Goal: Information Seeking & Learning: Learn about a topic

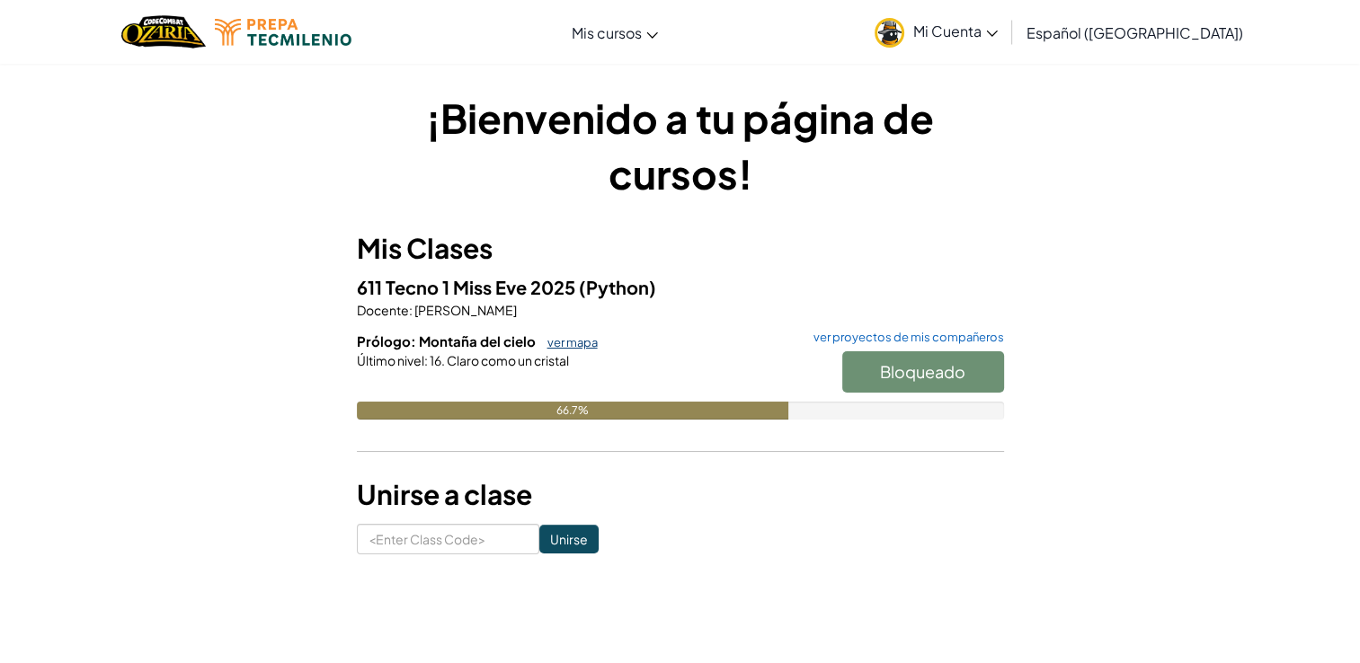
click at [584, 339] on link "ver mapa" at bounding box center [567, 342] width 59 height 14
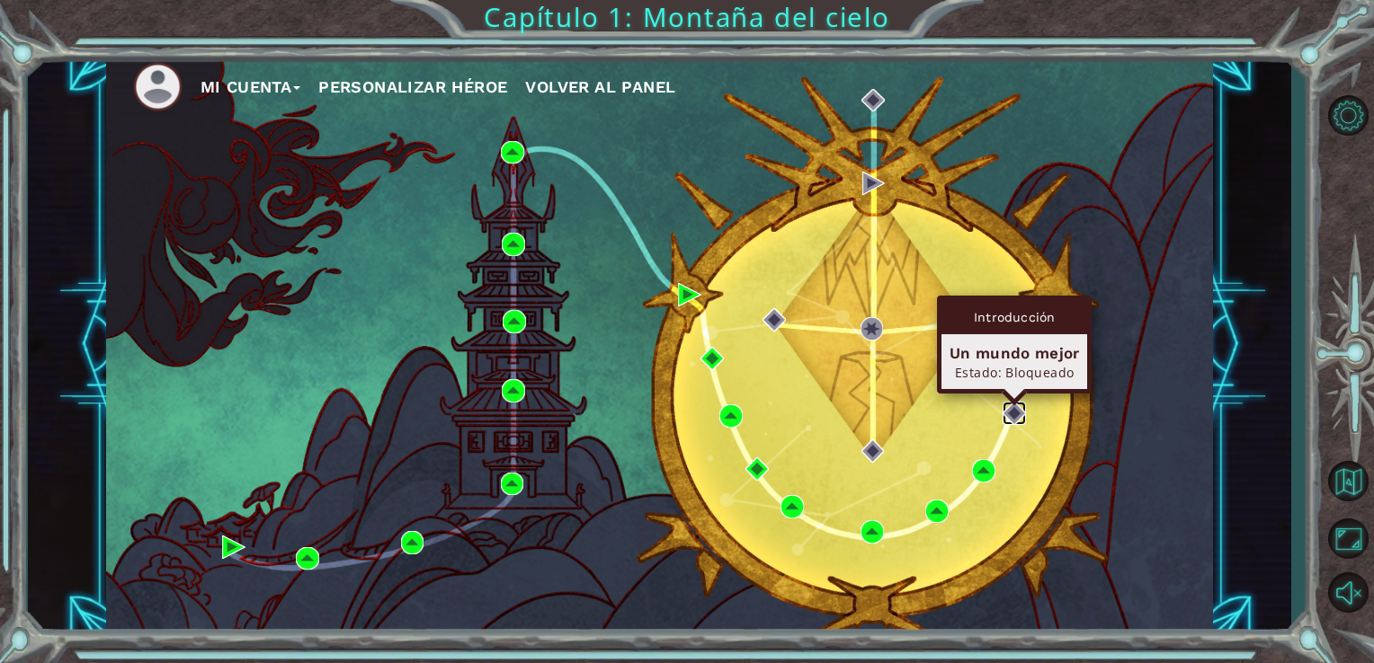
click at [1014, 410] on img at bounding box center [1013, 413] width 23 height 23
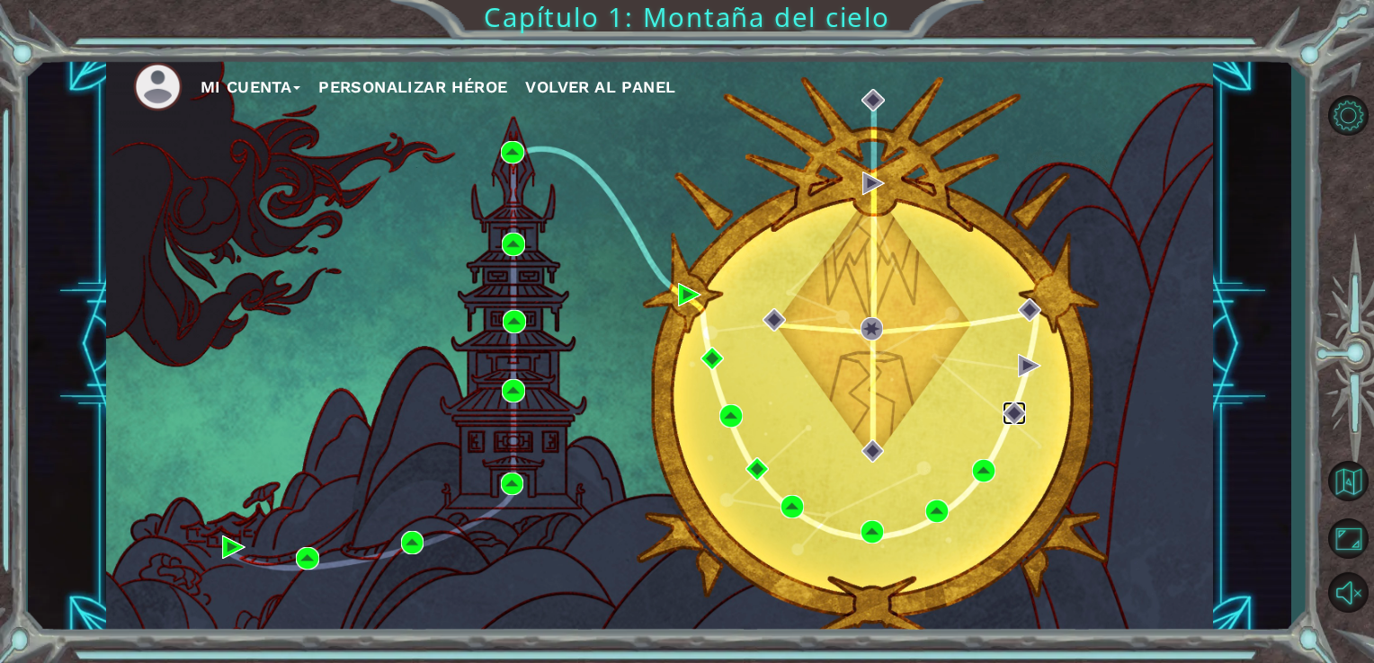
click at [1014, 410] on img at bounding box center [1013, 413] width 23 height 23
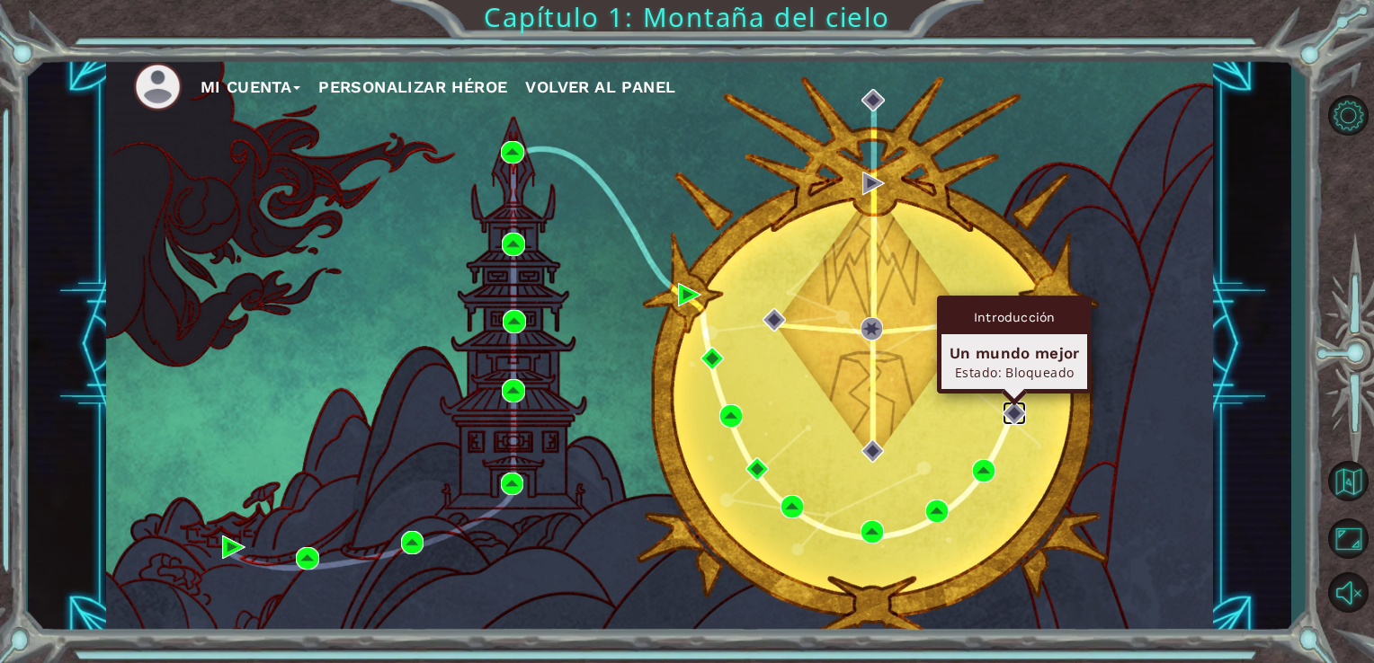
click at [1010, 414] on img at bounding box center [1013, 413] width 23 height 23
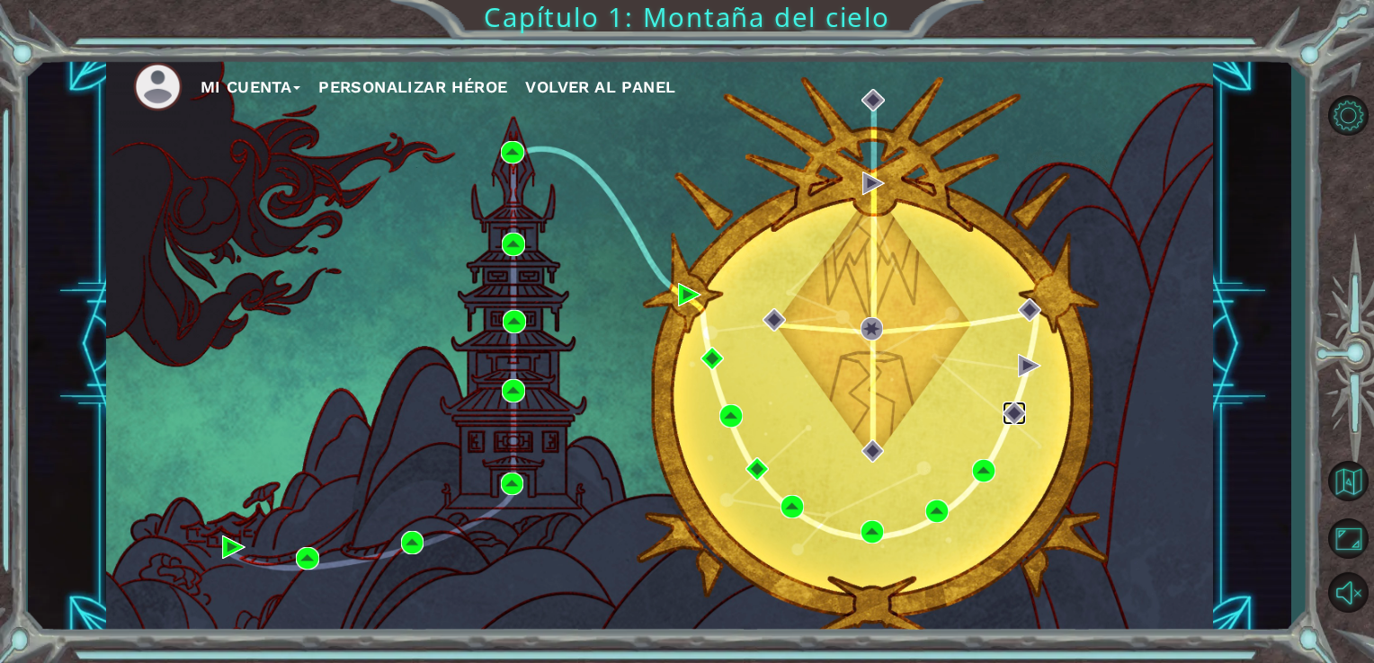
click at [1010, 414] on img at bounding box center [1013, 413] width 23 height 23
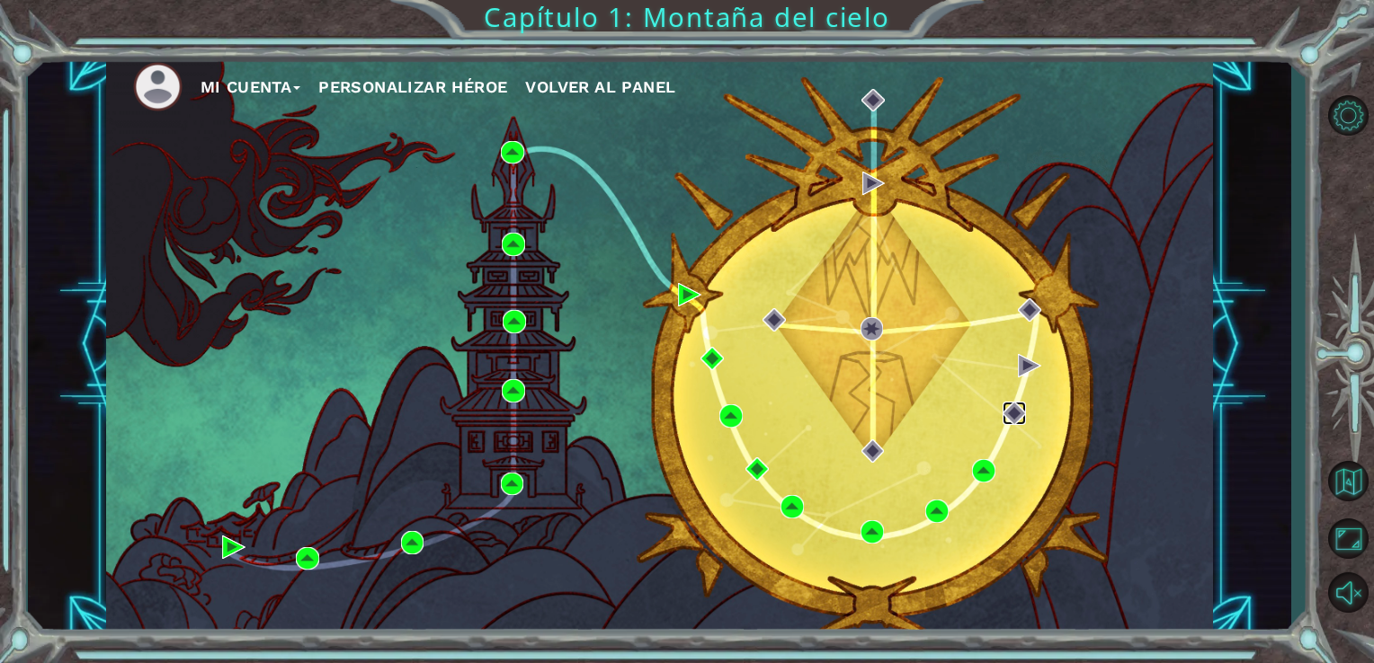
click at [1010, 414] on img at bounding box center [1013, 413] width 23 height 23
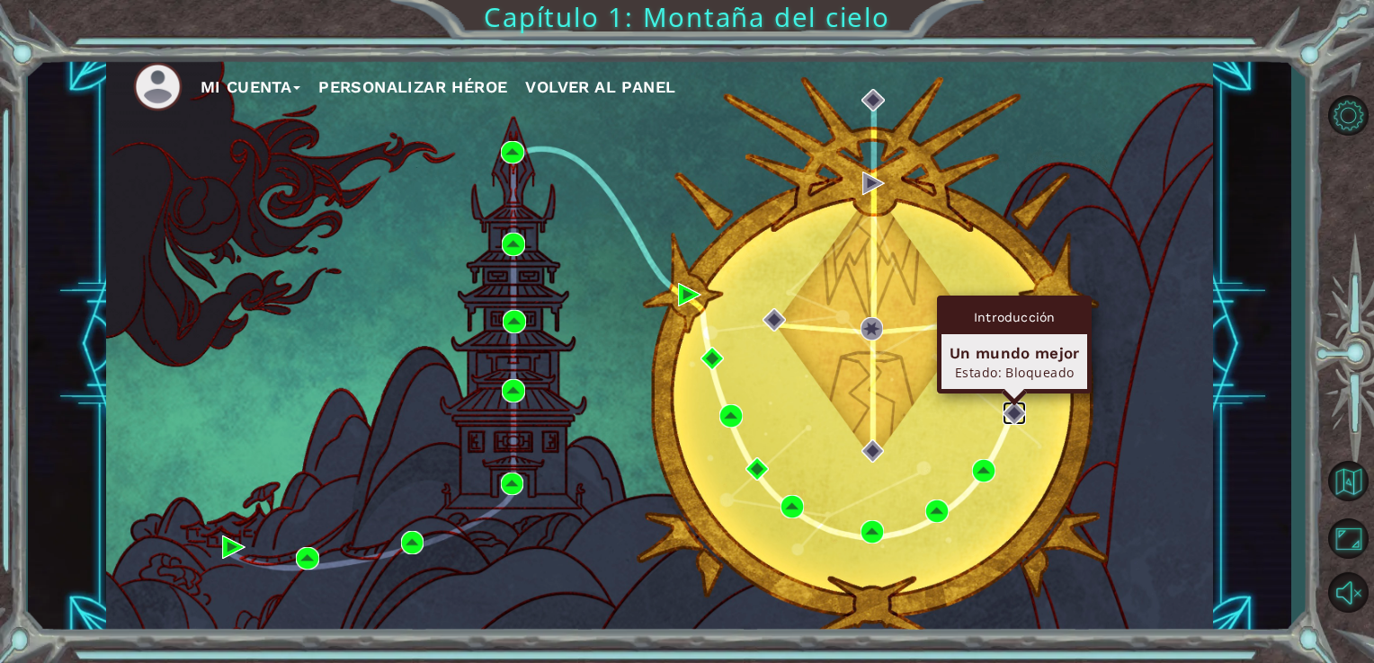
click at [1019, 417] on img at bounding box center [1013, 413] width 23 height 23
click at [1005, 415] on img at bounding box center [1013, 413] width 23 height 23
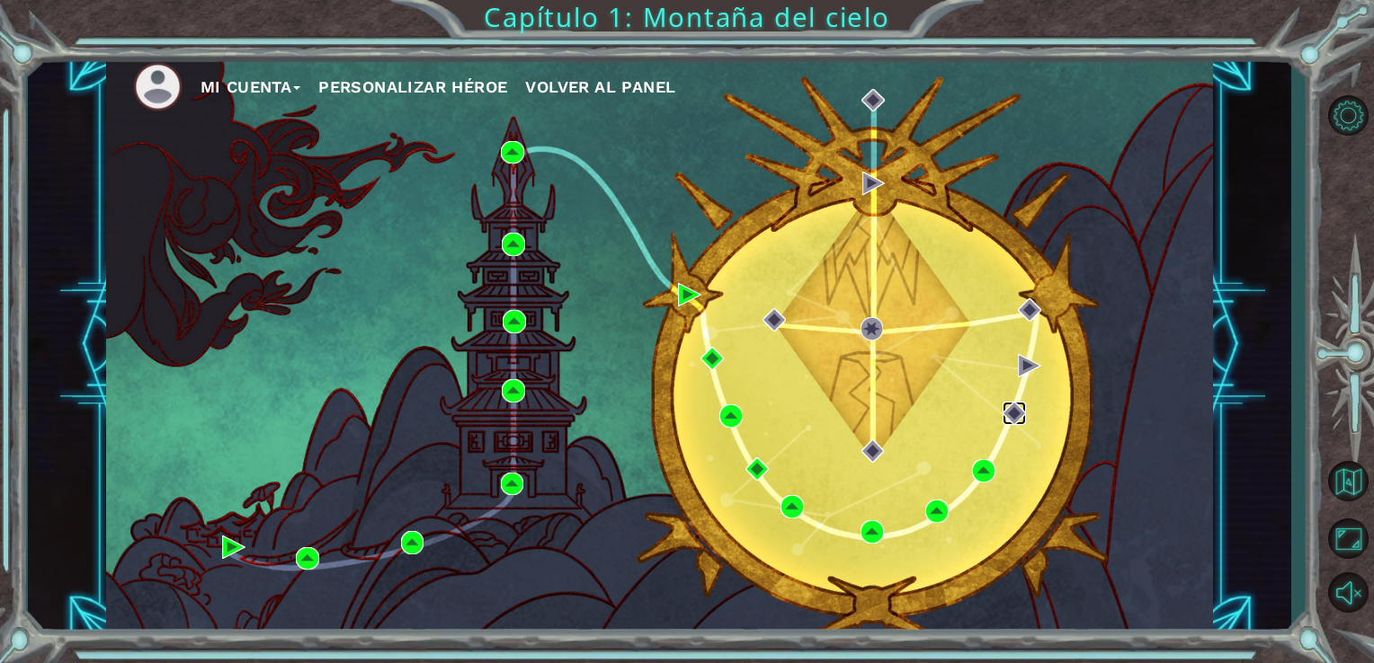
click at [1005, 415] on img at bounding box center [1013, 413] width 23 height 23
click at [1010, 413] on img at bounding box center [1013, 413] width 23 height 23
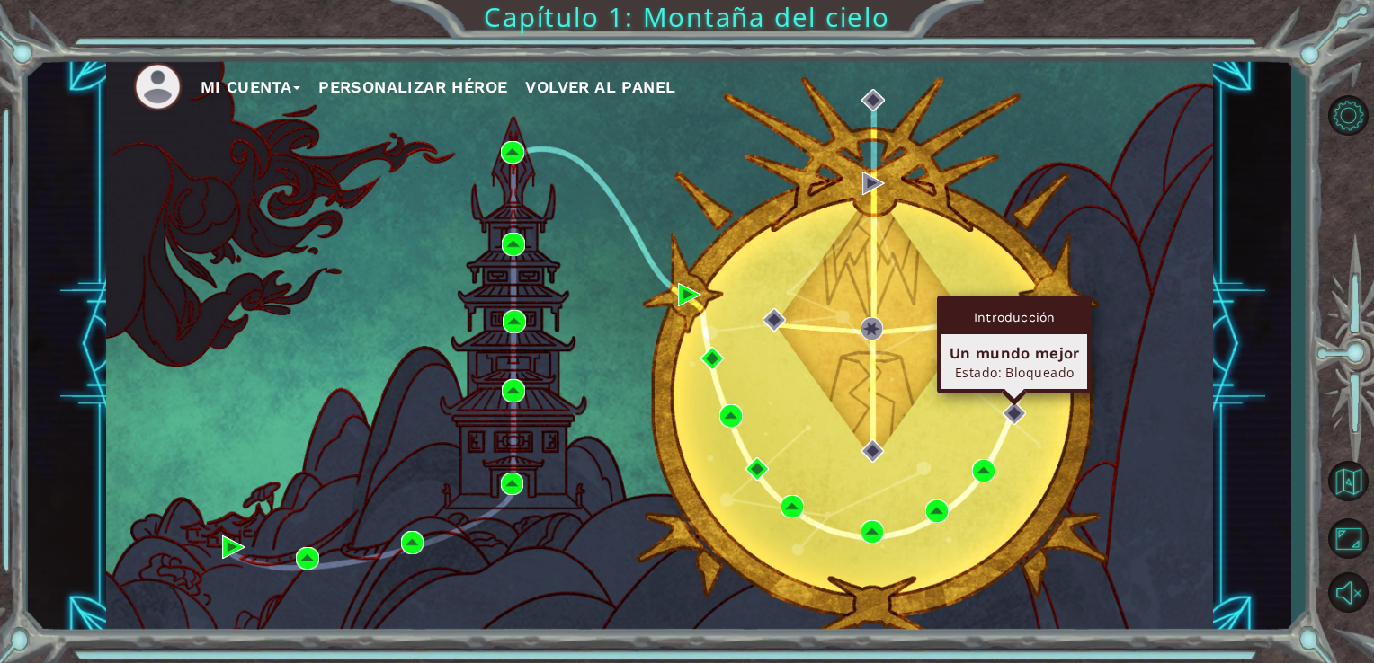
click at [1014, 341] on div "Un mundo mejor Estado: Bloqueado" at bounding box center [1014, 361] width 146 height 55
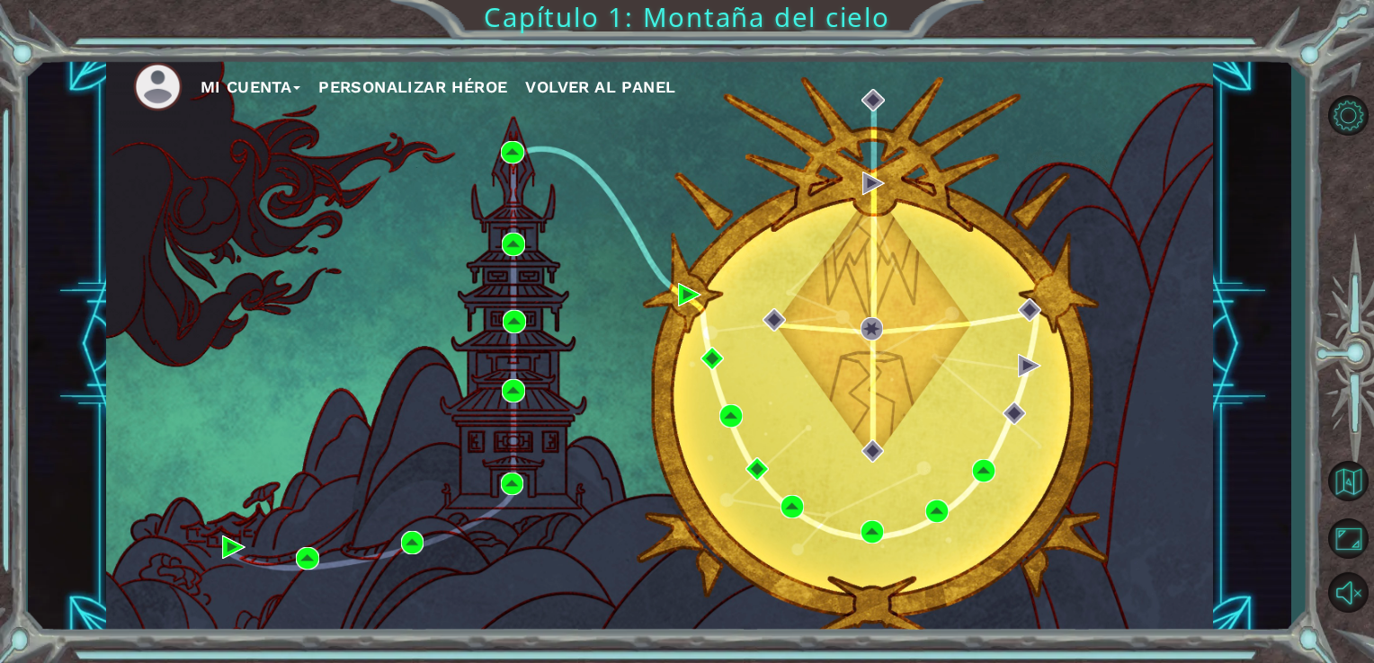
click at [828, 267] on div "Mi Cuenta Personalizar héroe Volver al panel" at bounding box center [660, 344] width 1108 height 583
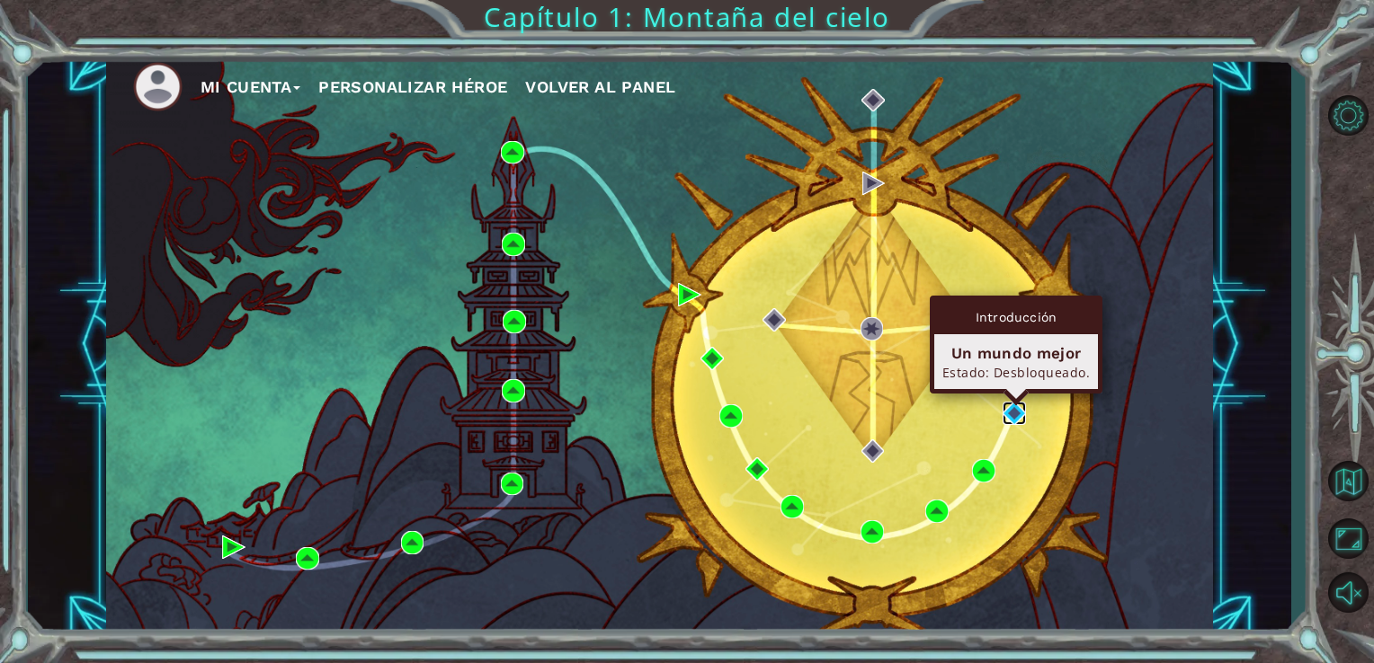
click at [1010, 414] on img at bounding box center [1013, 413] width 23 height 23
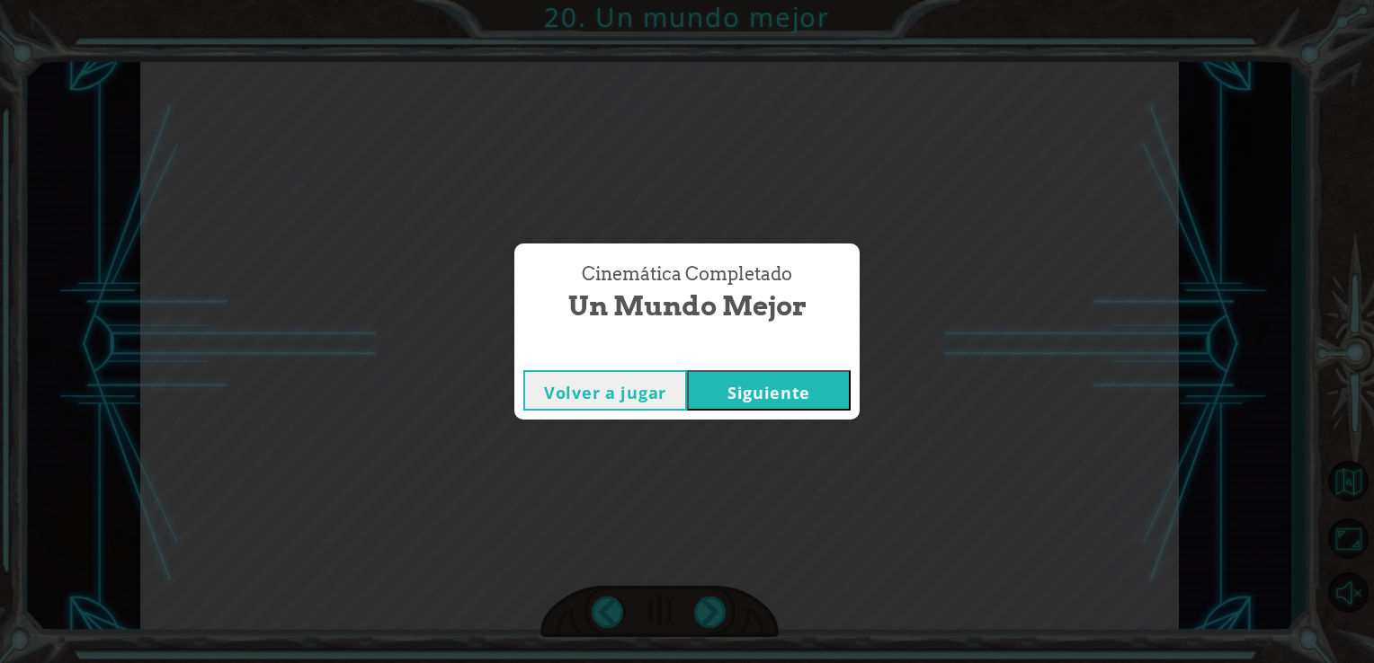
click at [821, 384] on button "Siguiente" at bounding box center [769, 390] width 164 height 40
